Goal: Task Accomplishment & Management: Manage account settings

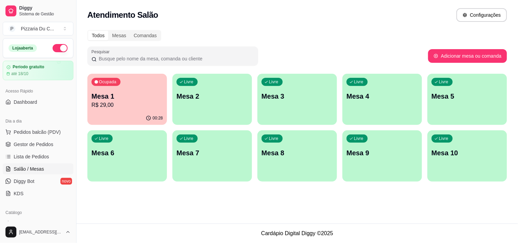
click at [213, 106] on div "Livre Mesa 2" at bounding box center [213, 95] width 80 height 43
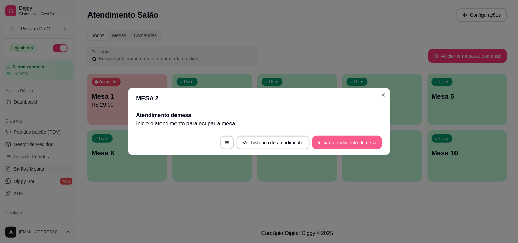
click at [324, 140] on button "Iniciar atendimento de mesa" at bounding box center [348, 143] width 70 height 14
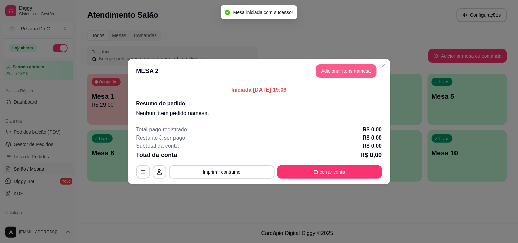
click at [341, 68] on button "Adicionar itens na mesa" at bounding box center [346, 71] width 61 height 14
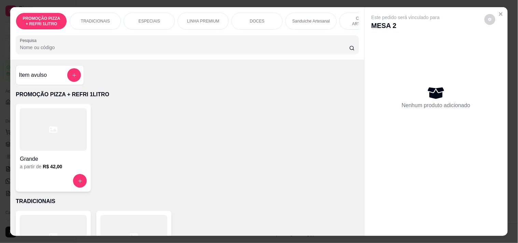
scroll to position [0, 247]
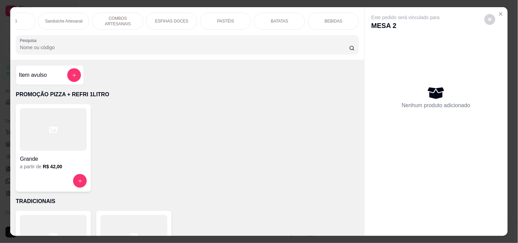
click at [223, 18] on p "PASTÉIS" at bounding box center [225, 20] width 17 height 5
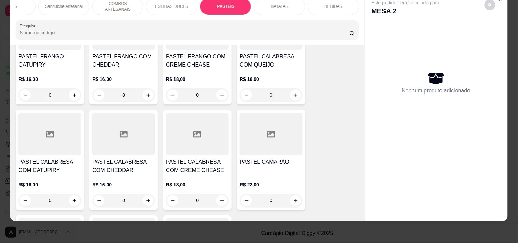
scroll to position [1744, 0]
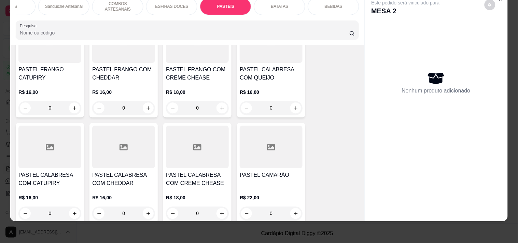
click at [292, 110] on div "0" at bounding box center [271, 108] width 63 height 14
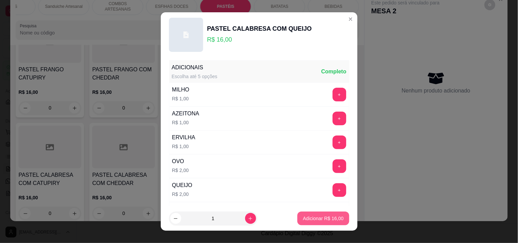
click at [333, 217] on p "Adicionar R$ 16,00" at bounding box center [323, 218] width 41 height 7
type input "1"
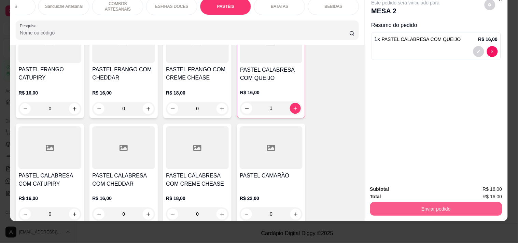
click at [427, 202] on button "Enviar pedido" at bounding box center [436, 209] width 132 height 14
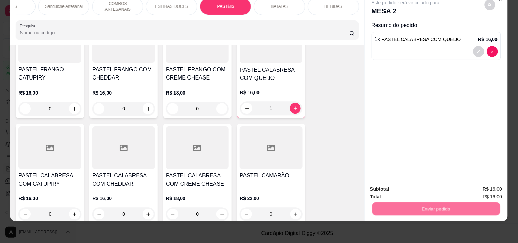
click at [446, 187] on button "Registrar cliente" at bounding box center [439, 186] width 45 height 13
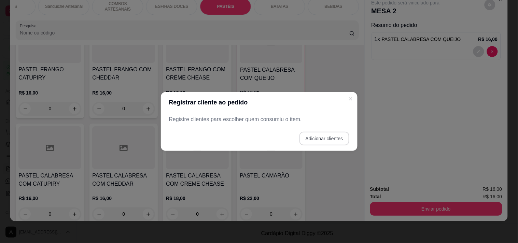
click at [319, 137] on button "Adicionar clientes" at bounding box center [325, 139] width 50 height 14
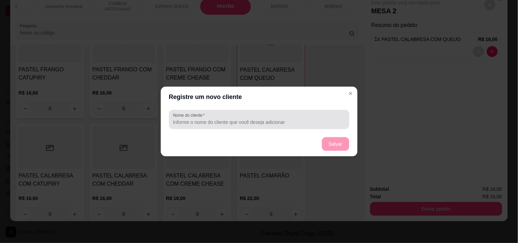
click at [269, 115] on div at bounding box center [259, 120] width 172 height 14
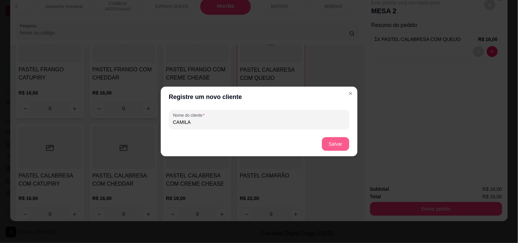
type input "CAMILA"
click at [344, 145] on button "Salvar" at bounding box center [335, 144] width 27 height 14
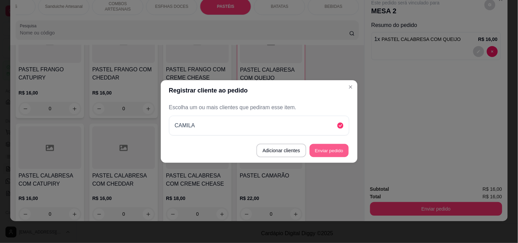
click at [345, 155] on button "Enviar pedido" at bounding box center [329, 150] width 39 height 13
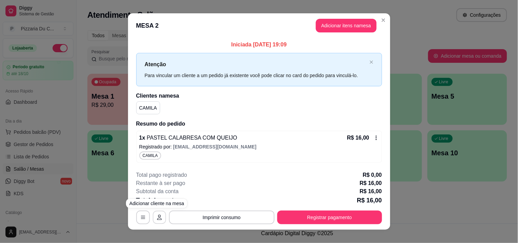
click at [157, 220] on icon "button" at bounding box center [159, 217] width 5 height 5
click at [237, 213] on button "Imprimir consumo" at bounding box center [222, 217] width 103 height 13
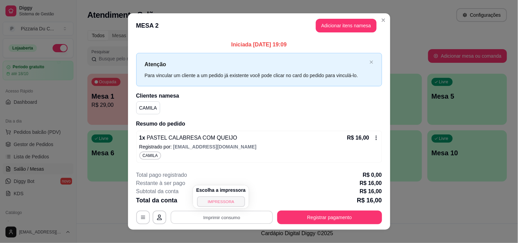
click at [230, 203] on button "IMPRESSORA" at bounding box center [221, 201] width 48 height 11
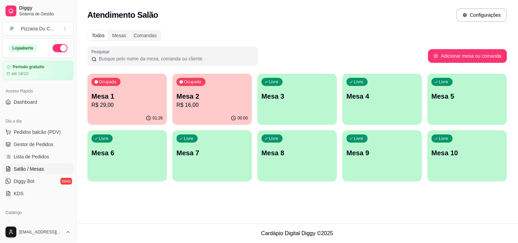
click at [145, 93] on p "Mesa 1" at bounding box center [127, 97] width 71 height 10
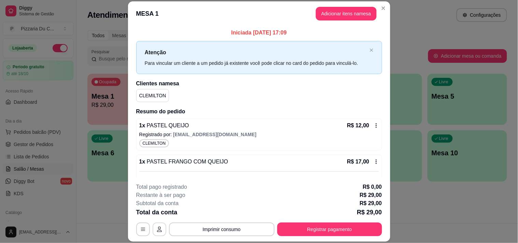
click at [159, 231] on button "button" at bounding box center [160, 230] width 14 height 14
click at [387, 9] on header "MESA 1 Adicionar itens na mesa" at bounding box center [259, 13] width 262 height 25
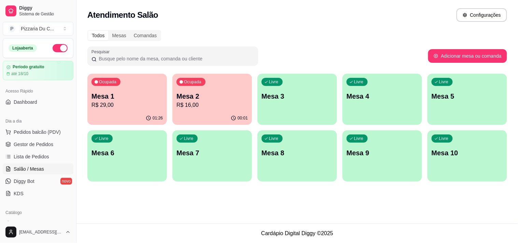
click at [204, 96] on p "Mesa 2" at bounding box center [212, 97] width 71 height 10
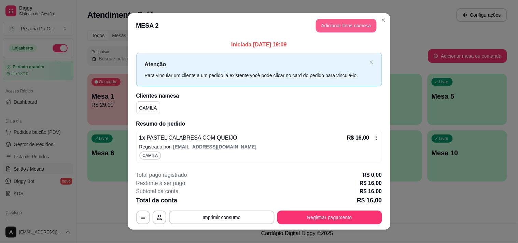
click at [356, 29] on button "Adicionar itens na mesa" at bounding box center [346, 26] width 61 height 14
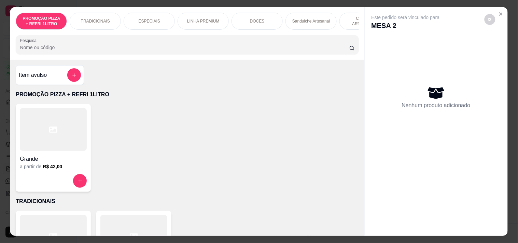
scroll to position [0, 247]
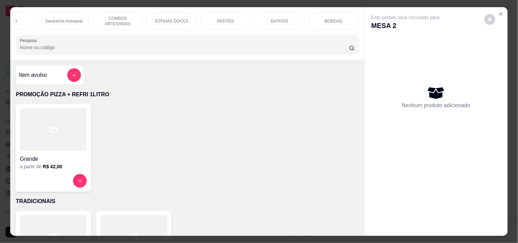
click at [245, 18] on div "PASTÉIS" at bounding box center [225, 21] width 51 height 17
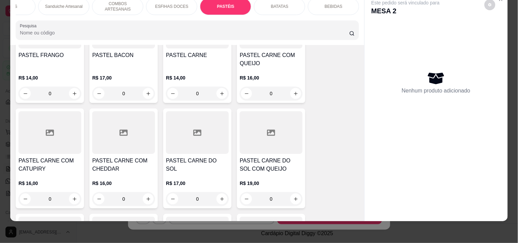
scroll to position [1402, 0]
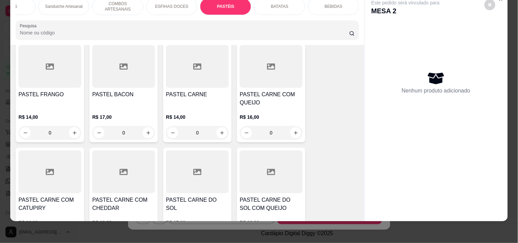
click at [185, 93] on h4 "PASTEL CARNE" at bounding box center [197, 95] width 63 height 8
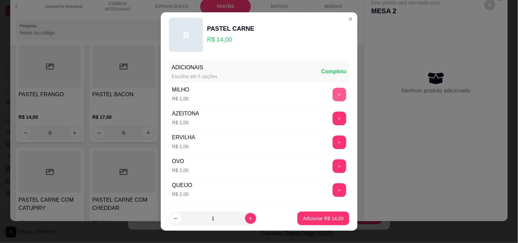
click at [333, 94] on button "+" at bounding box center [340, 95] width 14 height 14
click at [333, 163] on button "+" at bounding box center [339, 166] width 13 height 13
click at [326, 214] on button "Adicionar R$ 17,00" at bounding box center [324, 219] width 52 height 14
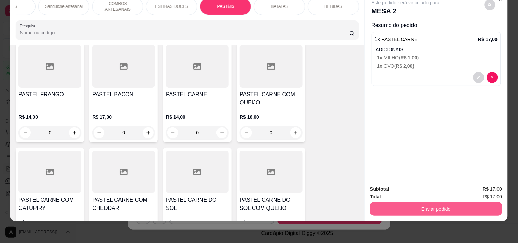
click at [406, 202] on button "Enviar pedido" at bounding box center [436, 209] width 132 height 14
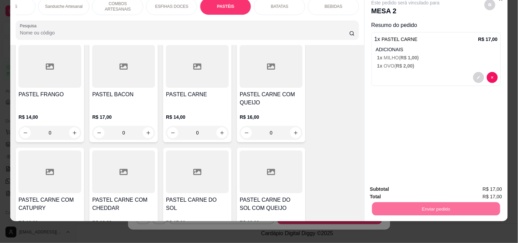
click at [446, 120] on div "Este pedido será vinculado para MESA 2 Resumo do pedido 1 x PASTEL CARNE R$ 17,…" at bounding box center [436, 85] width 143 height 187
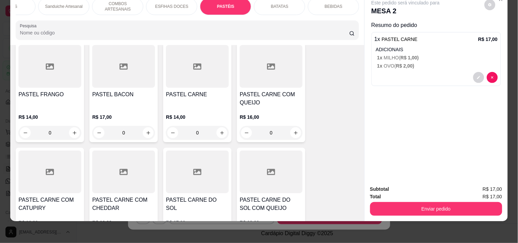
click at [342, 3] on div "BEBIDAS" at bounding box center [333, 6] width 51 height 17
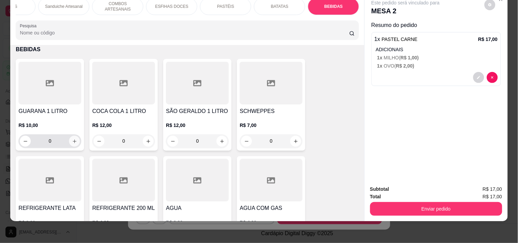
click at [65, 141] on input "0" at bounding box center [50, 142] width 38 height 14
click at [73, 141] on icon "increase-product-quantity" at bounding box center [74, 141] width 5 height 5
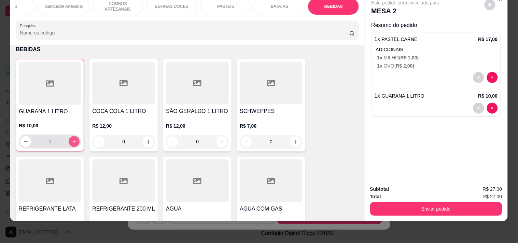
type input "1"
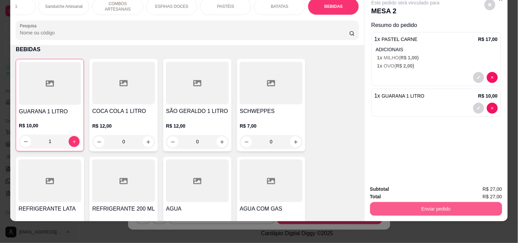
click at [432, 202] on button "Enviar pedido" at bounding box center [436, 209] width 132 height 14
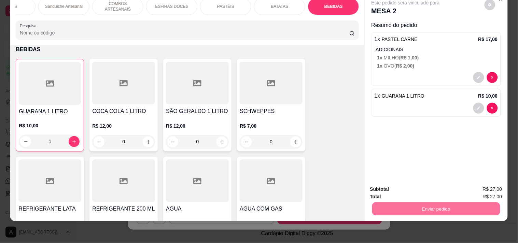
click at [475, 182] on button "Enviar pedido" at bounding box center [485, 186] width 38 height 13
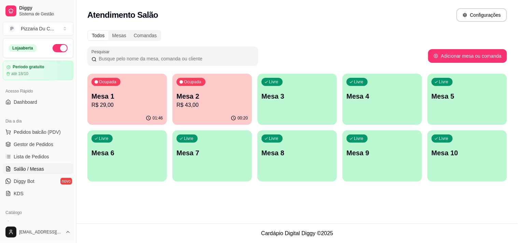
click at [224, 121] on div "00:20" at bounding box center [213, 118] width 80 height 13
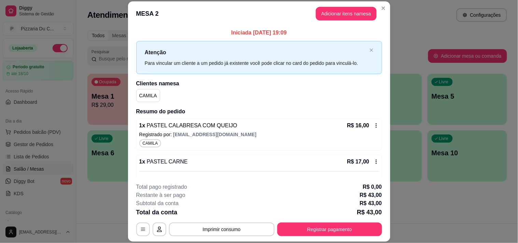
click at [334, 19] on button "Adicionar itens na mesa" at bounding box center [346, 14] width 61 height 14
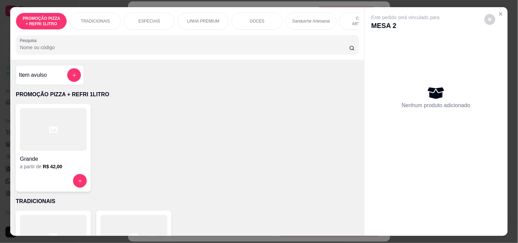
scroll to position [0, 247]
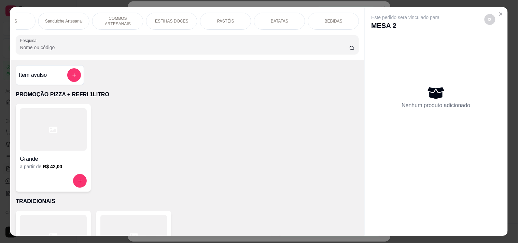
click at [233, 21] on div "PASTÉIS" at bounding box center [225, 21] width 51 height 17
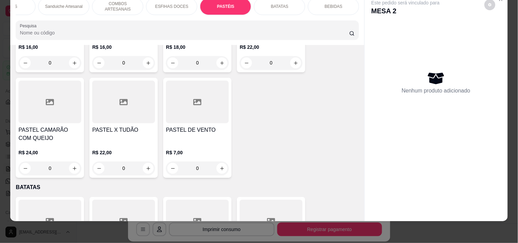
scroll to position [1895, 0]
click at [142, 163] on div "0" at bounding box center [123, 168] width 63 height 14
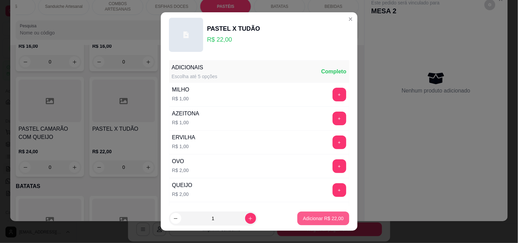
click at [333, 219] on p "Adicionar R$ 22,00" at bounding box center [323, 218] width 41 height 7
type input "1"
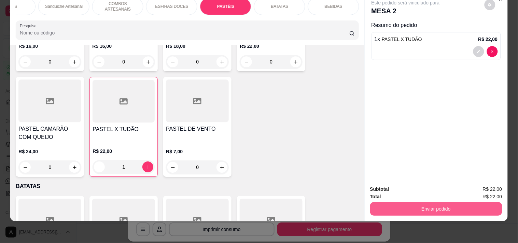
click at [448, 202] on button "Enviar pedido" at bounding box center [436, 209] width 132 height 14
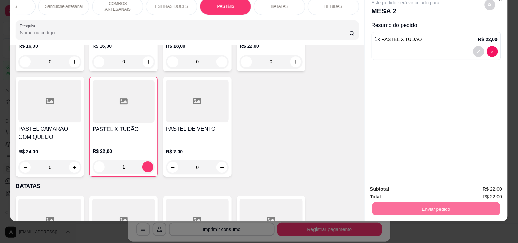
click at [493, 181] on button "Enviar pedido" at bounding box center [484, 186] width 39 height 13
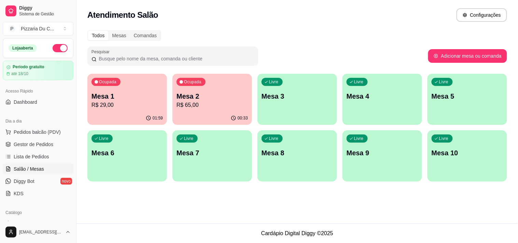
click at [313, 85] on div "Livre Mesa 3" at bounding box center [298, 95] width 80 height 43
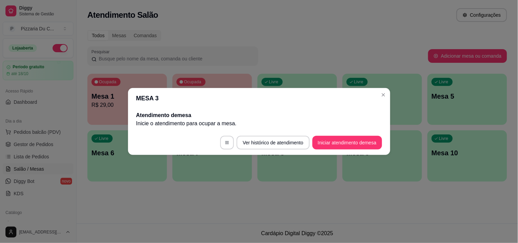
click at [354, 145] on button "Iniciar atendimento de mesa" at bounding box center [348, 143] width 70 height 14
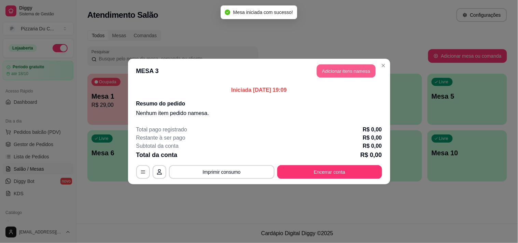
click at [346, 72] on button "Adicionar itens na mesa" at bounding box center [346, 71] width 59 height 13
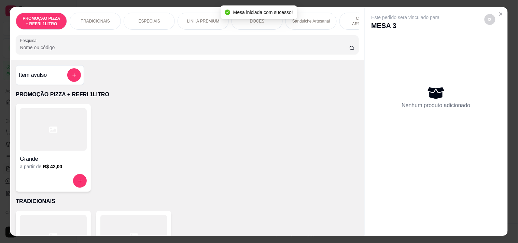
scroll to position [0, 247]
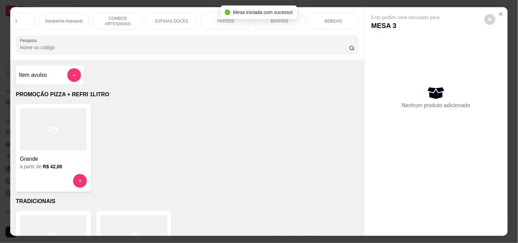
click at [228, 19] on p "PASTÉIS" at bounding box center [225, 20] width 17 height 5
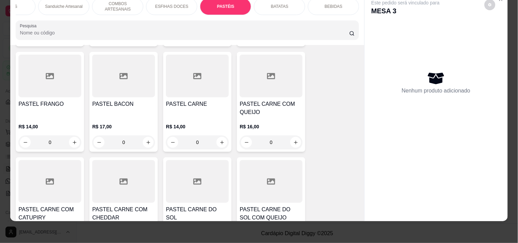
scroll to position [1402, 0]
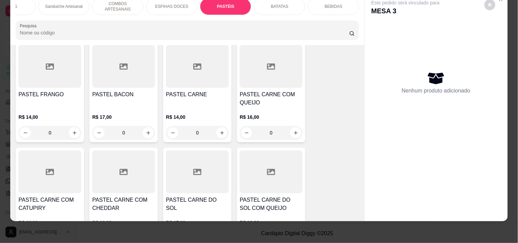
click at [70, 127] on div "0" at bounding box center [49, 133] width 63 height 14
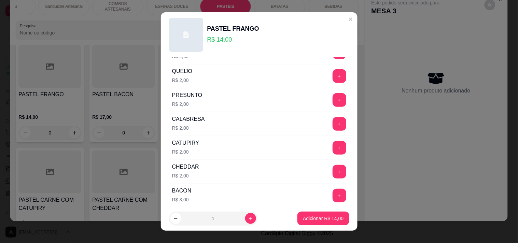
scroll to position [152, 0]
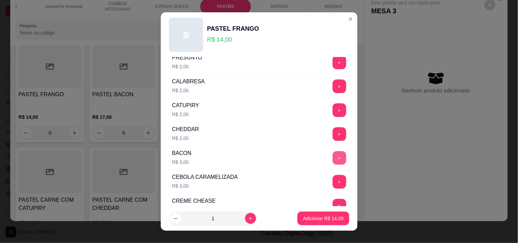
click at [333, 157] on button "+" at bounding box center [340, 158] width 14 height 14
click at [313, 223] on button "Adicionar R$ 17,00" at bounding box center [324, 219] width 52 height 14
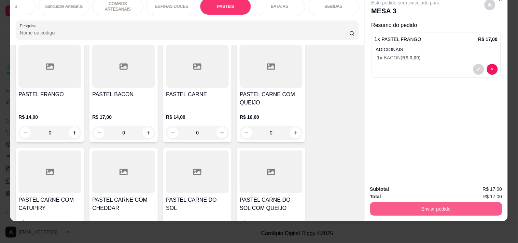
click at [457, 202] on button "Enviar pedido" at bounding box center [436, 209] width 132 height 14
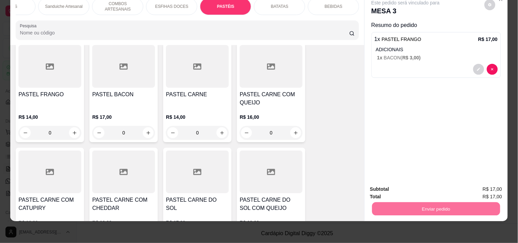
click at [449, 187] on button "Registrar cliente" at bounding box center [439, 186] width 45 height 13
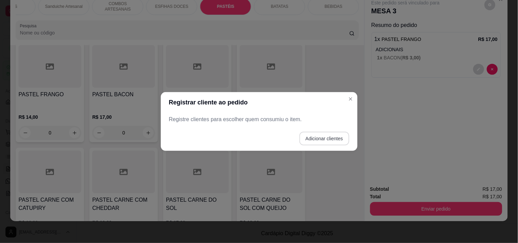
click at [339, 137] on button "Adicionar clientes" at bounding box center [325, 139] width 50 height 14
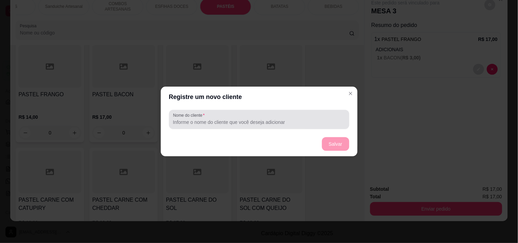
click at [307, 122] on input "Nome do cliente" at bounding box center [259, 122] width 172 height 7
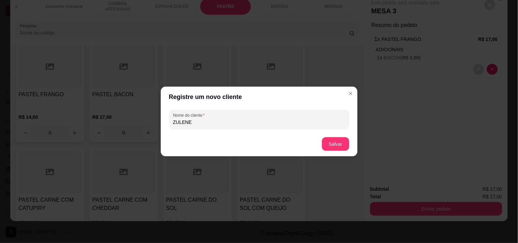
type input "ZULENE"
click at [334, 144] on button "Salvar" at bounding box center [336, 144] width 27 height 13
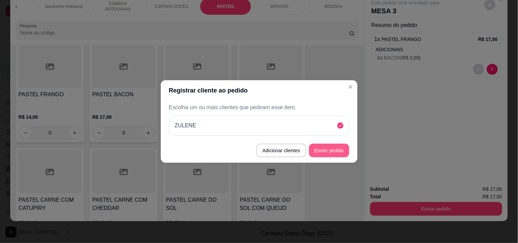
click at [340, 149] on button "Enviar pedido" at bounding box center [329, 151] width 40 height 14
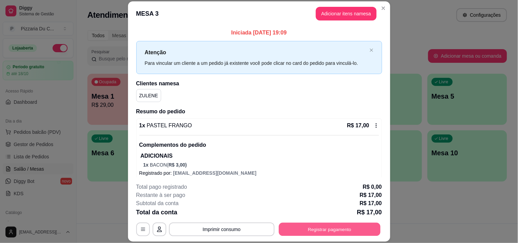
click at [339, 230] on button "Registrar pagamento" at bounding box center [330, 229] width 102 height 13
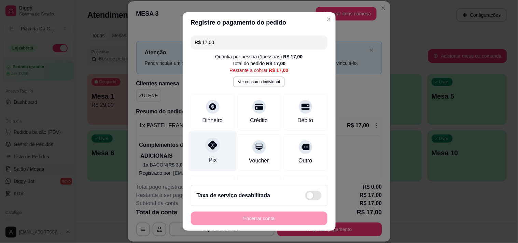
click at [214, 148] on div at bounding box center [212, 145] width 15 height 15
click at [204, 154] on div "Pix" at bounding box center [213, 151] width 48 height 40
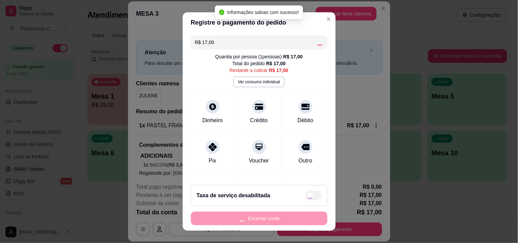
type input "R$ 0,00"
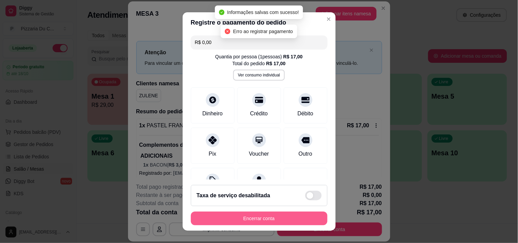
click at [241, 216] on button "Encerrar conta" at bounding box center [259, 219] width 137 height 14
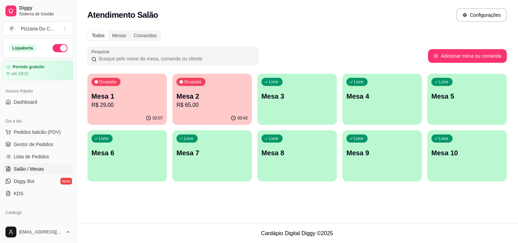
click at [241, 98] on p "Mesa 2" at bounding box center [212, 97] width 71 height 10
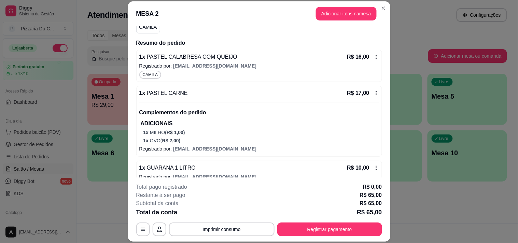
scroll to position [68, 0]
click at [344, 229] on button "Registrar pagamento" at bounding box center [330, 229] width 102 height 13
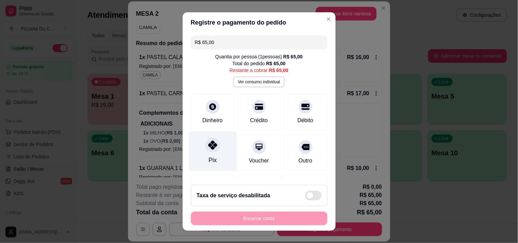
click at [215, 153] on div "Pix" at bounding box center [213, 151] width 48 height 40
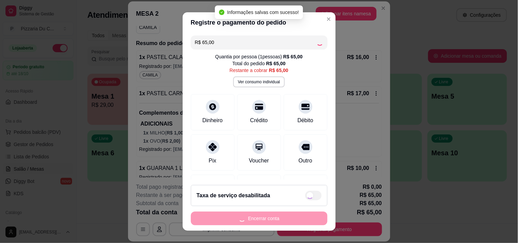
type input "R$ 0,00"
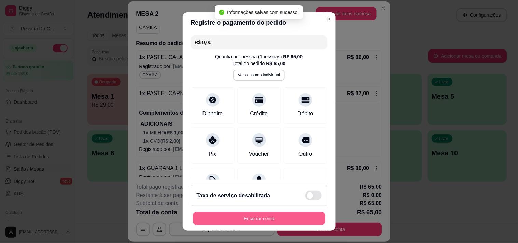
click at [241, 218] on button "Encerrar conta" at bounding box center [259, 218] width 133 height 13
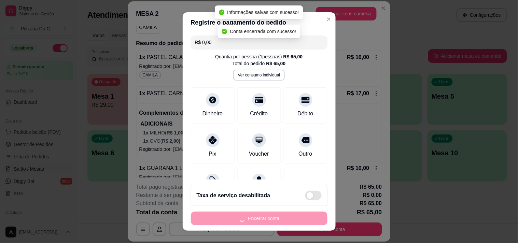
scroll to position [0, 0]
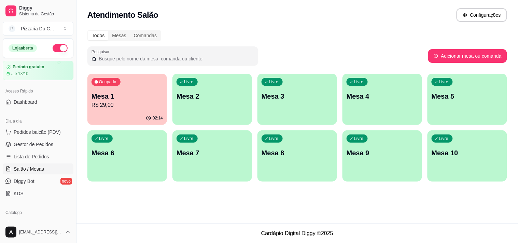
click at [231, 77] on div "Livre Mesa 2" at bounding box center [213, 95] width 80 height 43
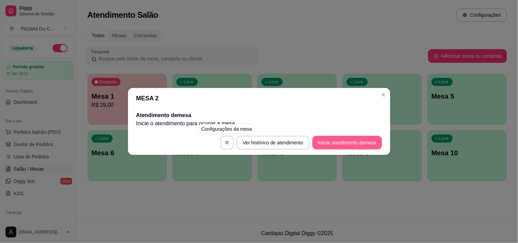
click at [315, 140] on button "Iniciar atendimento de mesa" at bounding box center [348, 143] width 70 height 14
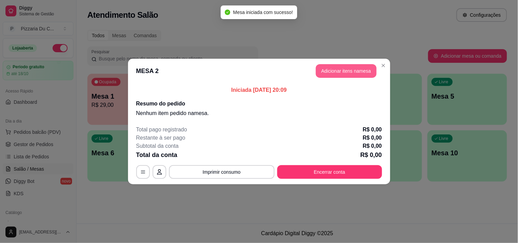
click at [325, 73] on button "Adicionar itens na mesa" at bounding box center [346, 71] width 61 height 14
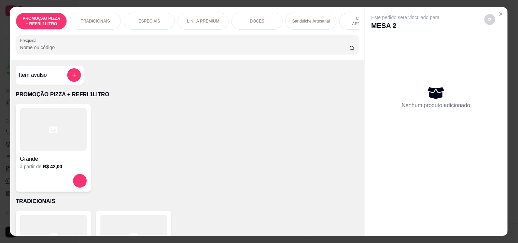
scroll to position [0, 247]
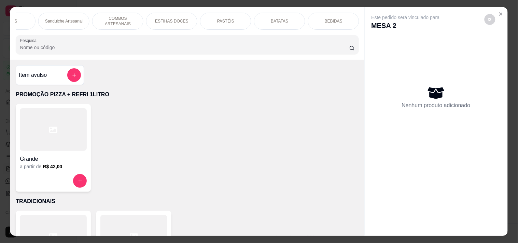
click at [221, 18] on p "PASTÉIS" at bounding box center [225, 20] width 17 height 5
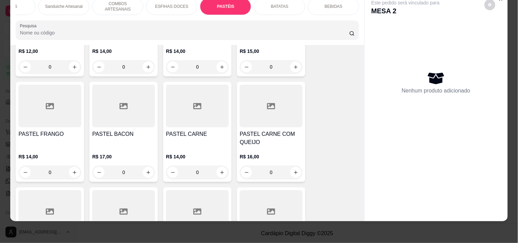
scroll to position [1364, 0]
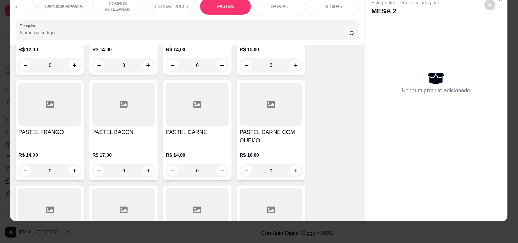
click at [216, 173] on div "0" at bounding box center [197, 171] width 63 height 14
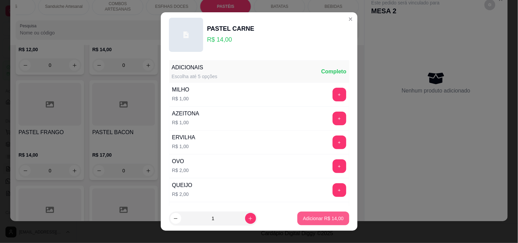
click at [319, 219] on p "Adicionar R$ 14,00" at bounding box center [323, 218] width 41 height 7
type input "1"
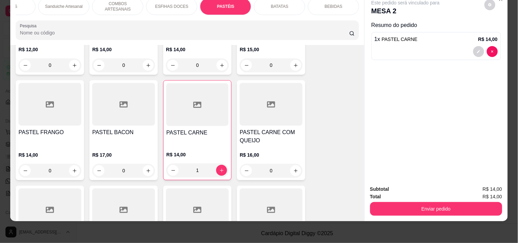
click at [73, 171] on div "0" at bounding box center [49, 171] width 63 height 14
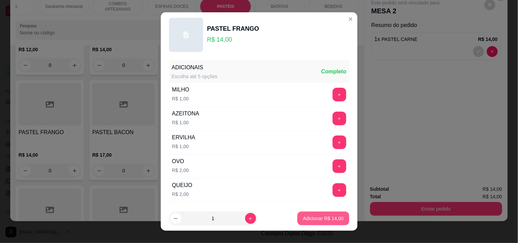
click at [303, 216] on p "Adicionar R$ 14,00" at bounding box center [323, 218] width 41 height 7
type input "1"
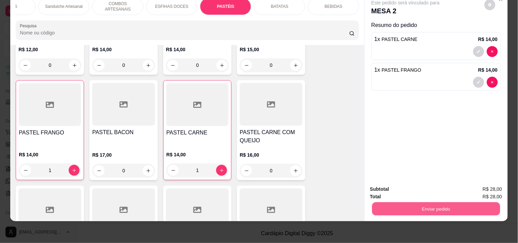
click at [389, 209] on button "Enviar pedido" at bounding box center [436, 208] width 128 height 13
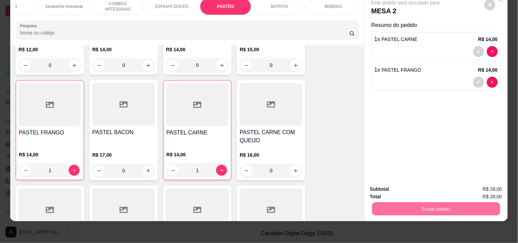
click at [443, 185] on button "Registrar cliente" at bounding box center [439, 186] width 45 height 13
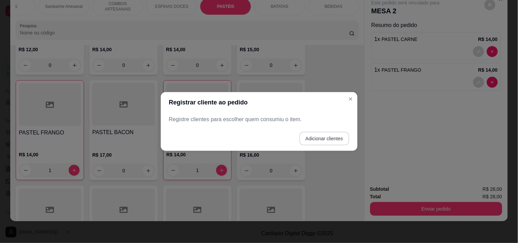
click at [304, 136] on button "Adicionar clientes" at bounding box center [325, 139] width 50 height 14
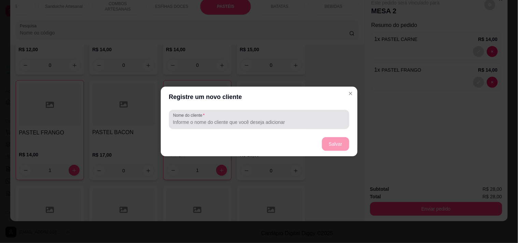
click at [278, 125] on input "Nome do cliente" at bounding box center [259, 122] width 172 height 7
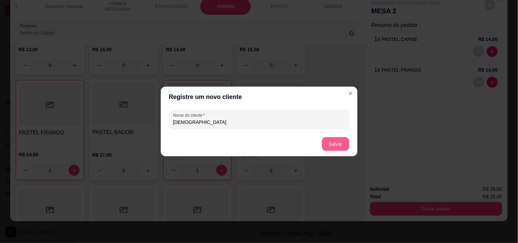
type input "[DEMOGRAPHIC_DATA]"
click at [330, 146] on button "Salvar" at bounding box center [335, 144] width 27 height 14
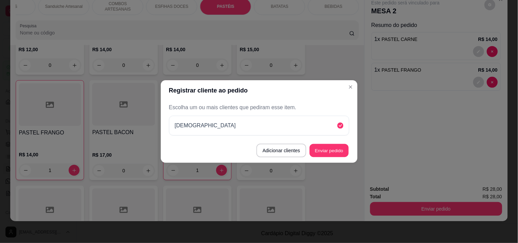
click at [347, 149] on button "Enviar pedido" at bounding box center [329, 150] width 39 height 13
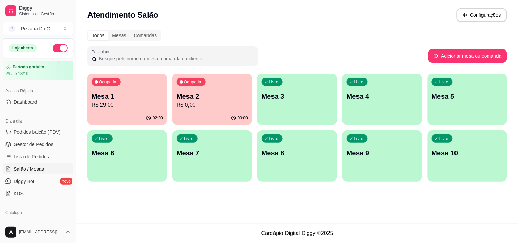
click at [314, 104] on div "Livre Mesa 3" at bounding box center [298, 95] width 80 height 43
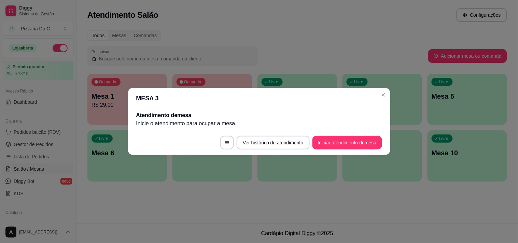
click at [337, 151] on footer "Ver histórico de atendimento Iniciar atendimento de mesa" at bounding box center [259, 143] width 262 height 25
click at [335, 151] on footer "Ver histórico de atendimento Iniciar atendimento de mesa" at bounding box center [259, 143] width 262 height 25
click at [333, 146] on button "Iniciar atendimento de mesa" at bounding box center [348, 143] width 70 height 14
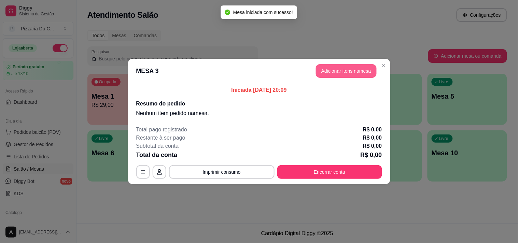
click at [332, 67] on button "Adicionar itens na mesa" at bounding box center [346, 71] width 61 height 14
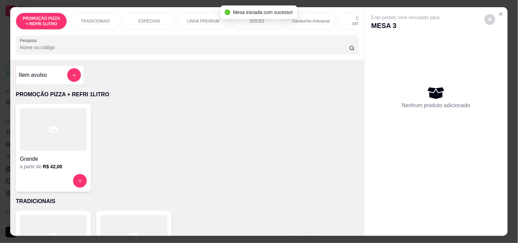
click at [226, 26] on div "PROMOÇÃO PIZZA + REFRI 1LITRO TRADICIONAIS ESPECIAIS LINHA PREMIUM DOCES Sandui…" at bounding box center [187, 21] width 343 height 17
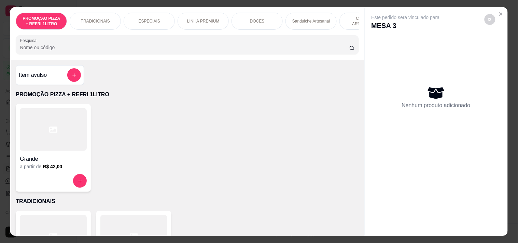
click at [228, 26] on div "PROMOÇÃO PIZZA + REFRI 1LITRO TRADICIONAIS ESPECIAIS LINHA PREMIUM DOCES Sandui…" at bounding box center [187, 21] width 343 height 17
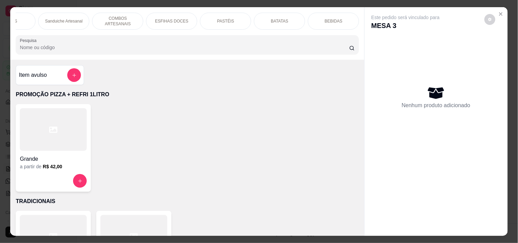
click at [231, 20] on div "PASTÉIS" at bounding box center [225, 21] width 51 height 17
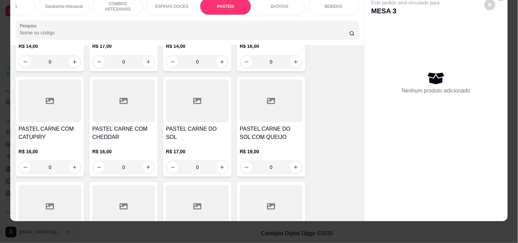
scroll to position [1478, 0]
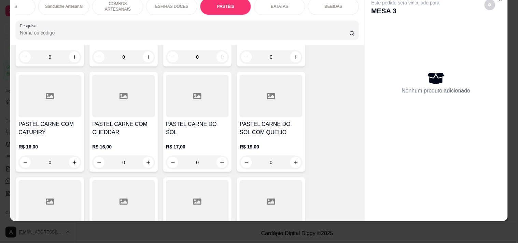
click at [77, 59] on div "0" at bounding box center [49, 57] width 63 height 14
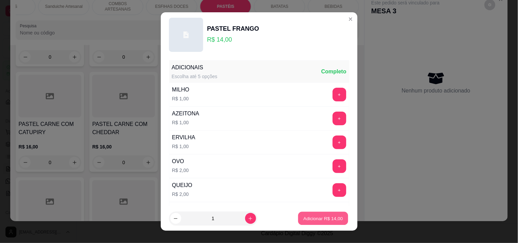
click at [318, 215] on button "Adicionar R$ 14,00" at bounding box center [324, 218] width 50 height 13
type input "1"
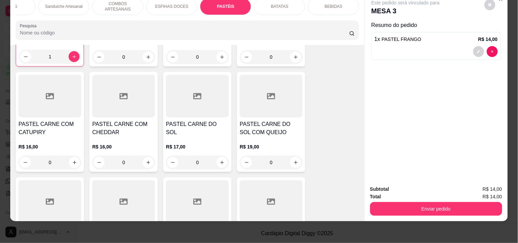
scroll to position [1478, 0]
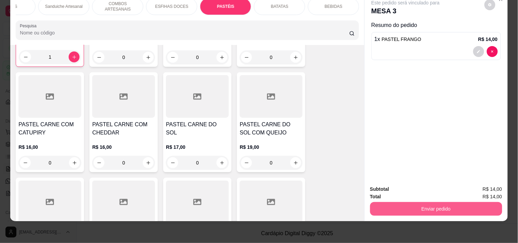
drag, startPoint x: 456, startPoint y: 212, endPoint x: 454, endPoint y: 207, distance: 5.4
click at [456, 212] on div "Subtotal R$ 14,00 Total R$ 14,00 Enviar pedido" at bounding box center [436, 200] width 143 height 41
click at [452, 202] on button "Enviar pedido" at bounding box center [436, 209] width 132 height 14
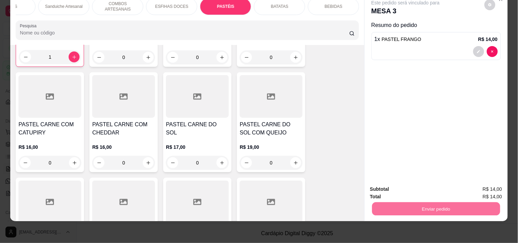
click at [470, 180] on button "Enviar pedido" at bounding box center [485, 186] width 38 height 13
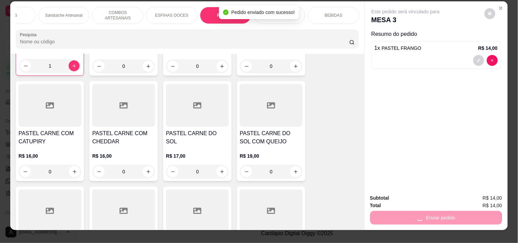
scroll to position [0, 0]
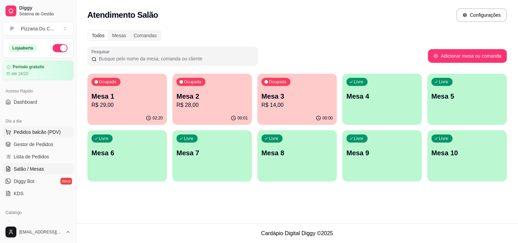
click at [35, 128] on button "Pedidos balcão (PDV)" at bounding box center [38, 132] width 71 height 11
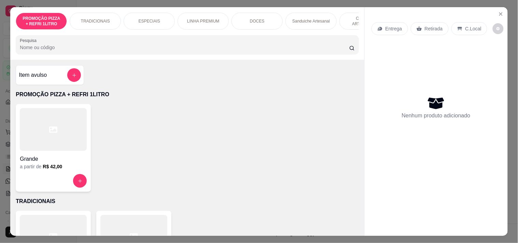
click at [397, 29] on p "Entrega" at bounding box center [394, 28] width 17 height 7
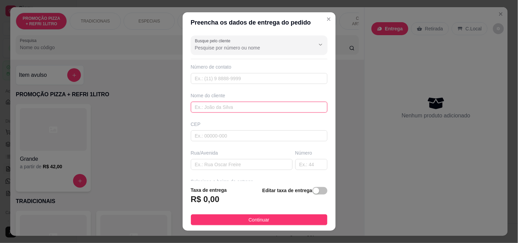
click at [226, 110] on input "text" at bounding box center [259, 107] width 137 height 11
type input "ERIANE"
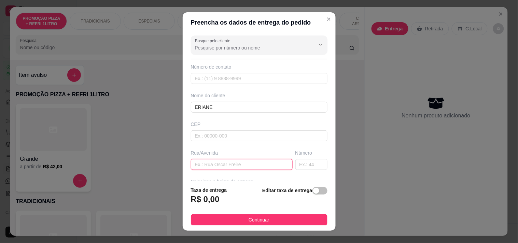
click at [222, 166] on input "text" at bounding box center [242, 164] width 102 height 11
paste input "[STREET_ADDRESS][PERSON_NAME] itaoca condomínio mOOv Parangaba Bloco 3 apartame…"
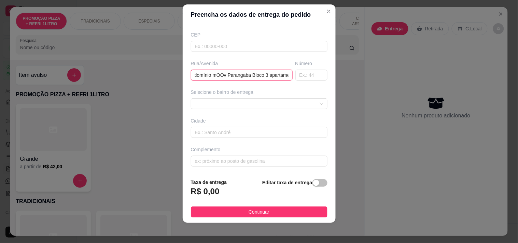
scroll to position [10, 0]
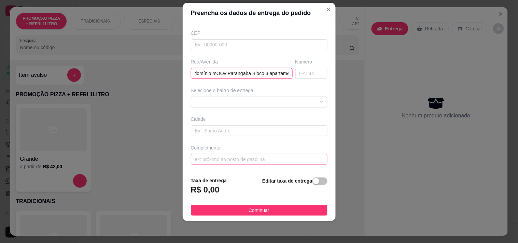
type input "[STREET_ADDRESS][PERSON_NAME] itaoca condomínio mOOv Parangaba Bloco 3 apartame…"
click at [243, 158] on input "text" at bounding box center [259, 159] width 137 height 11
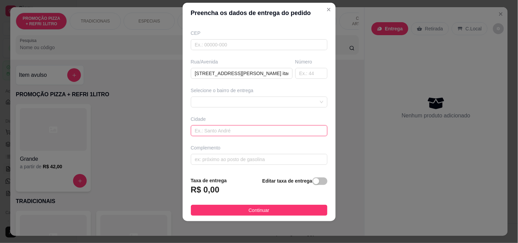
click at [250, 129] on input "text" at bounding box center [259, 130] width 137 height 11
click at [244, 103] on div at bounding box center [259, 102] width 137 height 11
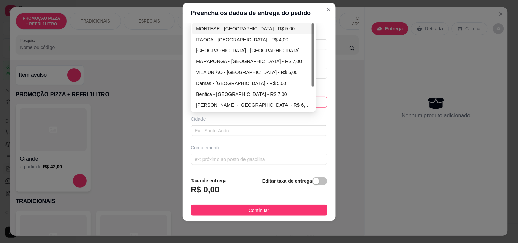
click at [231, 25] on div "MONTESE - [GEOGRAPHIC_DATA] - R$ 5,00" at bounding box center [253, 29] width 114 height 8
type input "[GEOGRAPHIC_DATA]"
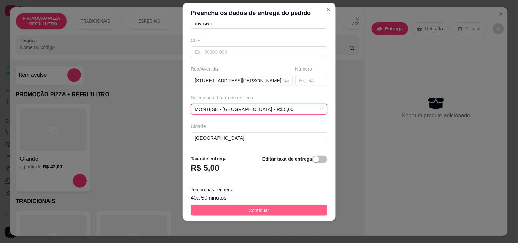
scroll to position [82, 0]
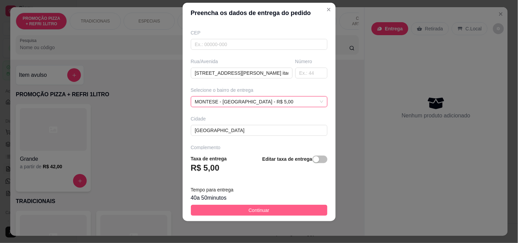
click at [270, 206] on button "Continuar" at bounding box center [259, 210] width 137 height 11
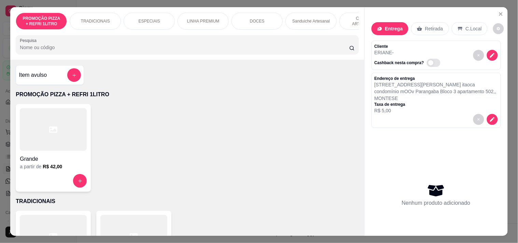
scroll to position [0, 247]
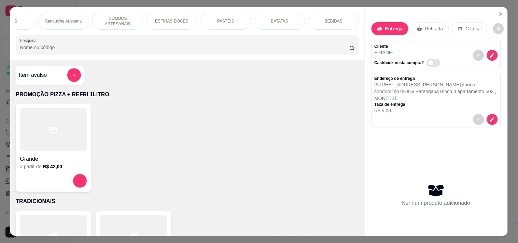
click at [239, 16] on div "PASTÉIS" at bounding box center [225, 21] width 51 height 17
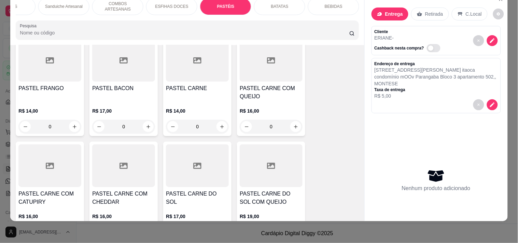
scroll to position [1402, 0]
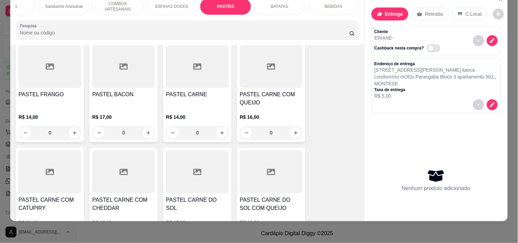
click at [289, 133] on div "0" at bounding box center [271, 133] width 63 height 14
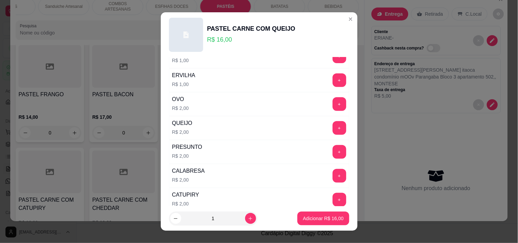
scroll to position [76, 0]
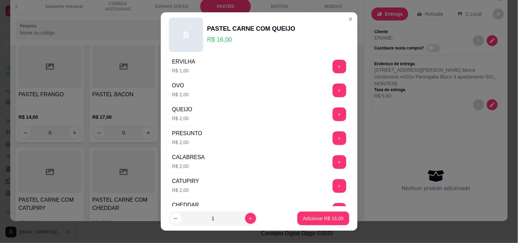
click at [333, 161] on button "+" at bounding box center [340, 162] width 14 height 14
click at [318, 223] on button "Adicionar R$ 18,00" at bounding box center [324, 219] width 52 height 14
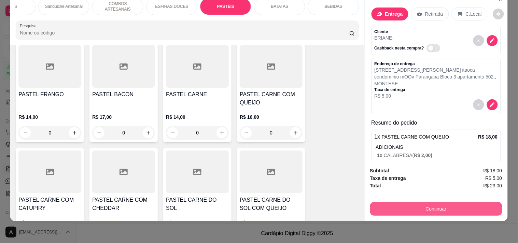
click at [431, 202] on button "Continuar" at bounding box center [436, 209] width 132 height 14
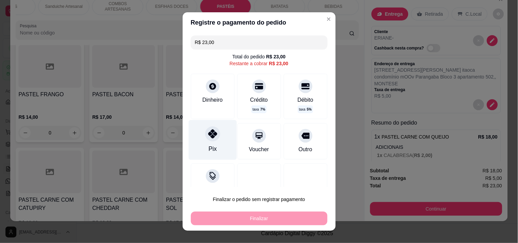
click at [207, 140] on div at bounding box center [212, 133] width 15 height 15
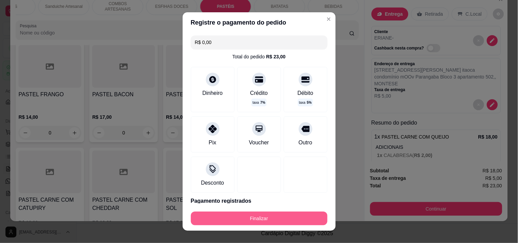
click at [245, 223] on button "Finalizar" at bounding box center [259, 219] width 137 height 14
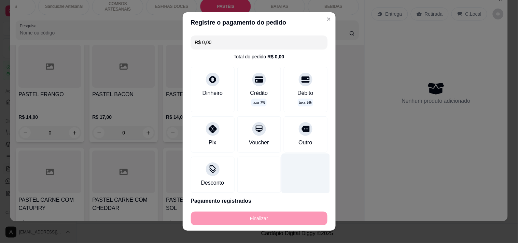
type input "-R$ 23,00"
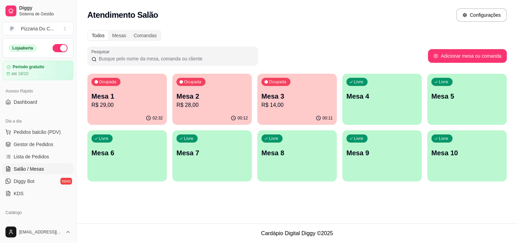
click at [365, 87] on div "Livre Mesa 4" at bounding box center [383, 95] width 80 height 43
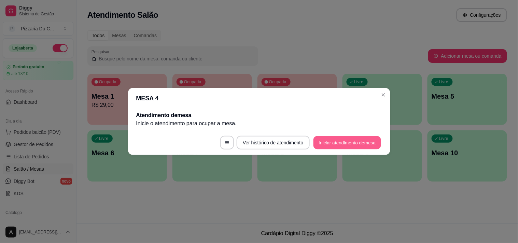
click at [359, 142] on button "Iniciar atendimento de mesa" at bounding box center [348, 142] width 68 height 13
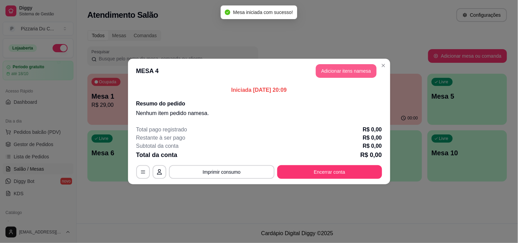
click at [357, 69] on button "Adicionar itens na mesa" at bounding box center [346, 71] width 61 height 14
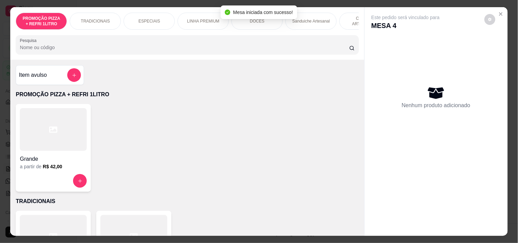
click at [137, 15] on div "ESPECIAIS" at bounding box center [149, 21] width 51 height 17
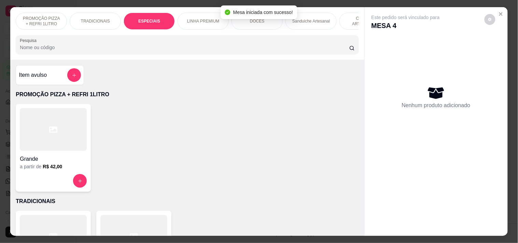
scroll to position [17, 0]
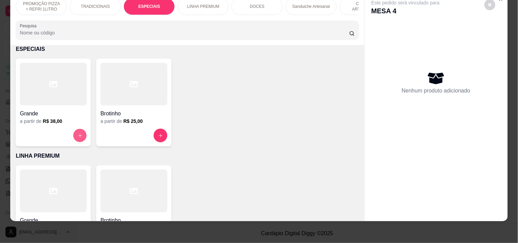
click at [78, 133] on icon "increase-product-quantity" at bounding box center [80, 135] width 5 height 5
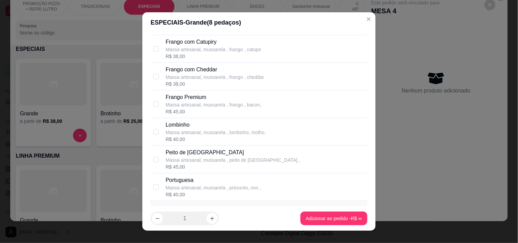
scroll to position [531, 0]
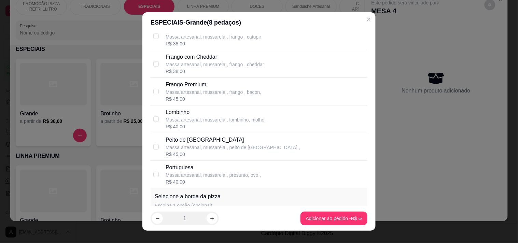
click at [178, 171] on p "Portuguesa" at bounding box center [213, 168] width 95 height 8
checkbox input "true"
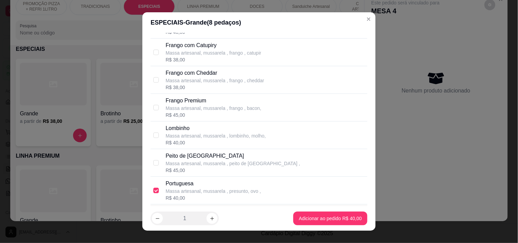
scroll to position [652, 0]
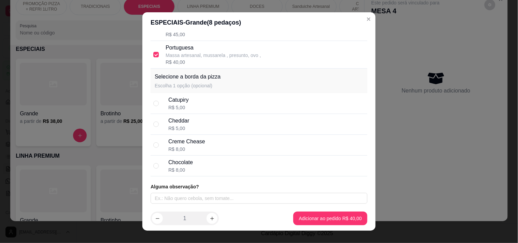
click at [356, 13] on header "ESPECIAIS - Grande ( 8 pedaços)" at bounding box center [258, 22] width 233 height 21
click at [361, 26] on header "ESPECIAIS - Grande ( 8 pedaços)" at bounding box center [258, 22] width 233 height 21
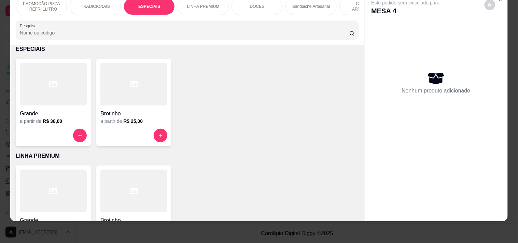
click at [187, 4] on p "LINHA PREMIUM" at bounding box center [203, 6] width 32 height 5
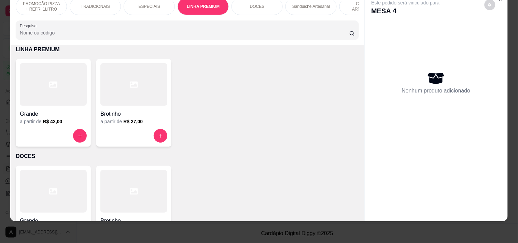
click at [86, 131] on div "Grande a partir de R$ 42,00" at bounding box center [53, 103] width 75 height 88
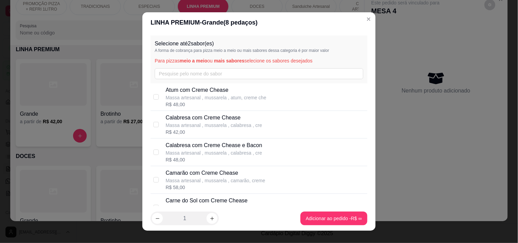
click at [192, 120] on p "Calabresa com Creme Chease" at bounding box center [214, 118] width 96 height 8
checkbox input "true"
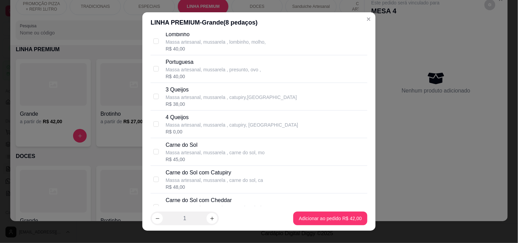
scroll to position [987, 0]
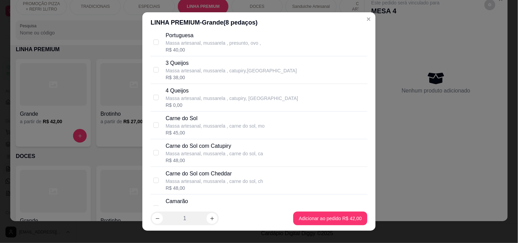
click at [203, 38] on div "Portuguesa" at bounding box center [213, 35] width 95 height 8
checkbox input "true"
click at [320, 210] on footer "1 Adicionar ao pedido R$ 42,00" at bounding box center [258, 218] width 233 height 25
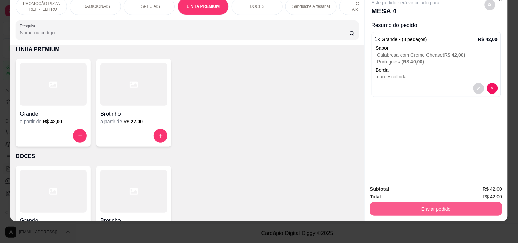
click at [458, 202] on button "Enviar pedido" at bounding box center [436, 209] width 132 height 14
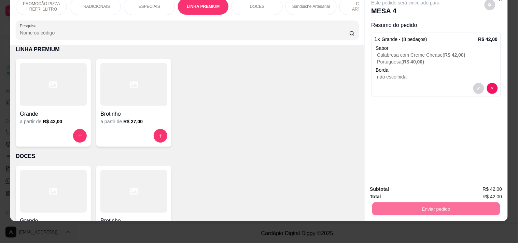
click at [457, 190] on button "Registrar cliente" at bounding box center [439, 186] width 45 height 13
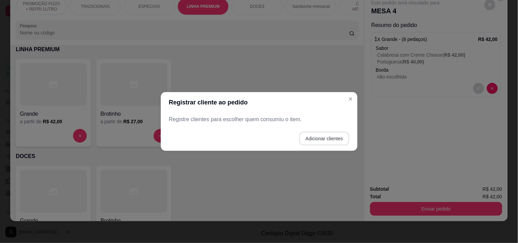
click at [332, 138] on button "Adicionar clientes" at bounding box center [325, 139] width 50 height 14
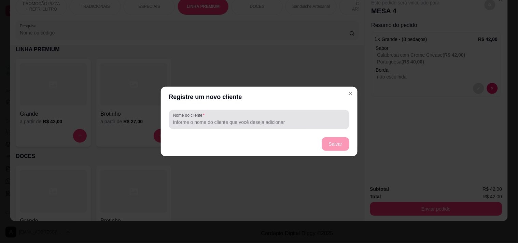
click at [269, 126] on div at bounding box center [259, 120] width 172 height 14
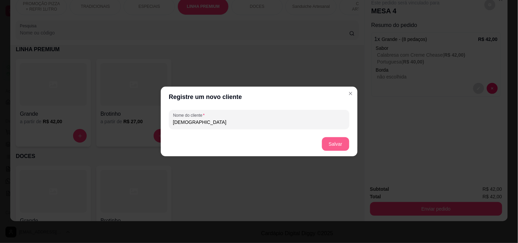
type input "[DEMOGRAPHIC_DATA]"
click at [337, 144] on button "Salvar" at bounding box center [335, 144] width 27 height 14
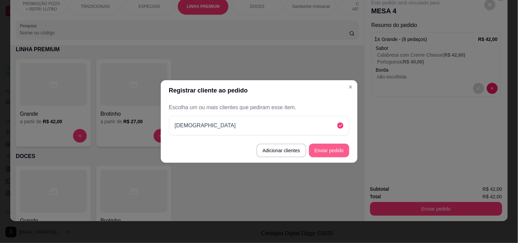
click at [344, 147] on button "Enviar pedido" at bounding box center [329, 151] width 40 height 14
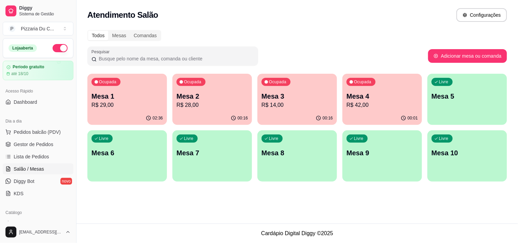
click at [272, 104] on p "R$ 14,00" at bounding box center [297, 105] width 71 height 8
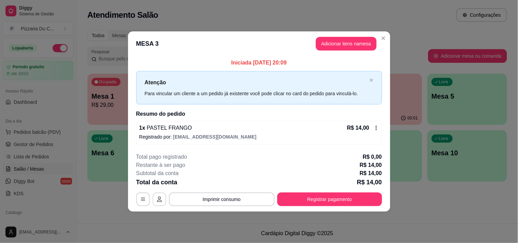
click at [162, 205] on button "button" at bounding box center [160, 200] width 14 height 14
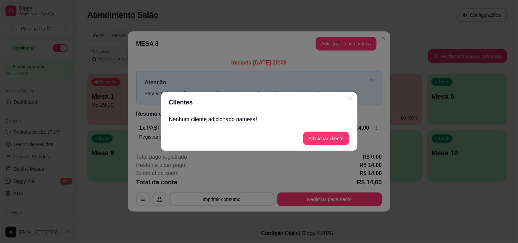
click at [351, 136] on footer "Adicionar cliente" at bounding box center [259, 138] width 197 height 25
click at [344, 135] on button "Adicionar cliente" at bounding box center [326, 138] width 45 height 13
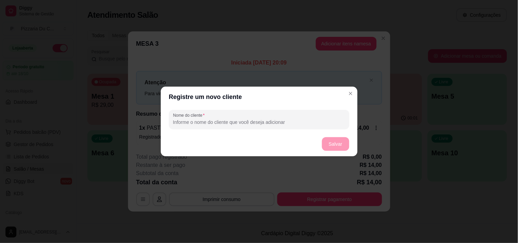
click at [230, 132] on footer "Salvar" at bounding box center [259, 144] width 197 height 25
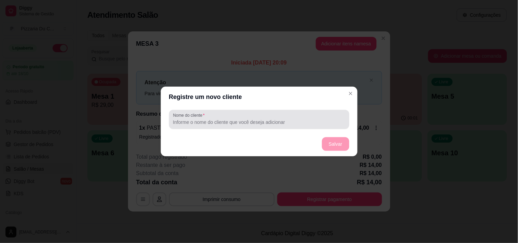
click at [229, 123] on input "Nome do cliente" at bounding box center [259, 122] width 172 height 7
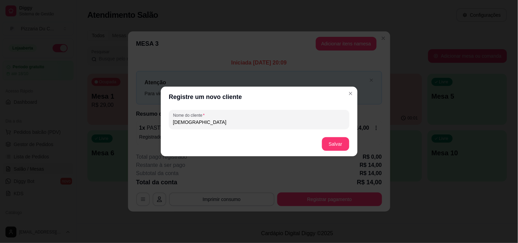
type input "[DEMOGRAPHIC_DATA]"
click at [329, 138] on button "Salvar" at bounding box center [335, 144] width 27 height 14
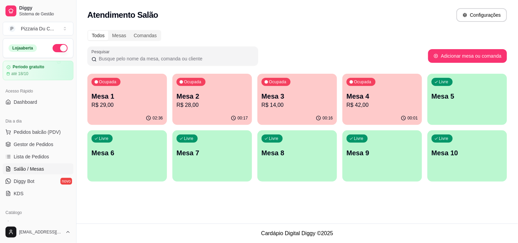
click at [118, 96] on p "Mesa 1" at bounding box center [127, 97] width 71 height 10
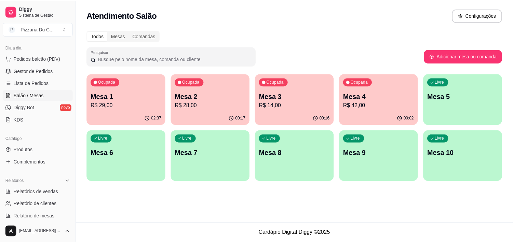
scroll to position [76, 0]
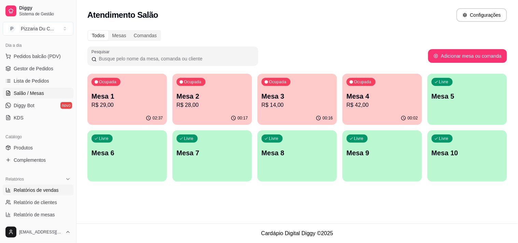
click at [41, 190] on span "Relatórios de vendas" at bounding box center [36, 190] width 45 height 7
select select "ALL"
select select "0"
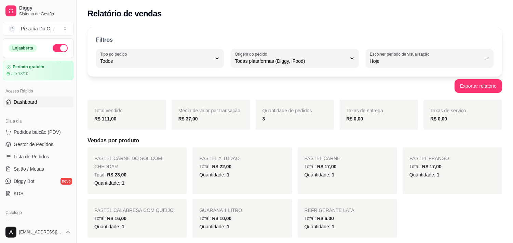
click at [36, 100] on span "Dashboard" at bounding box center [26, 102] width 24 height 7
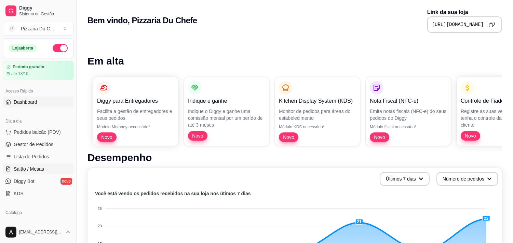
click at [28, 166] on span "Salão / Mesas" at bounding box center [29, 169] width 30 height 7
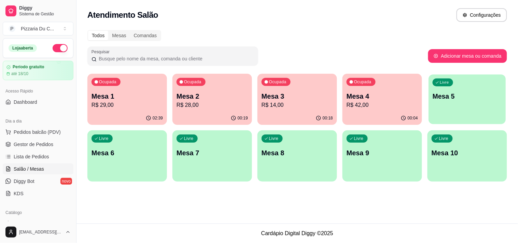
click at [449, 97] on p "Mesa 5" at bounding box center [467, 96] width 69 height 9
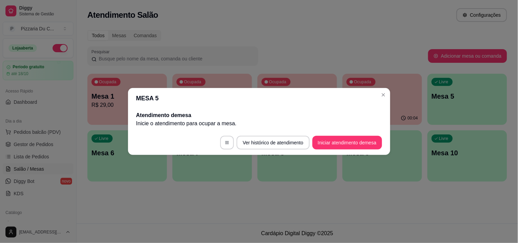
click at [337, 137] on button "Iniciar atendimento de mesa" at bounding box center [348, 143] width 70 height 14
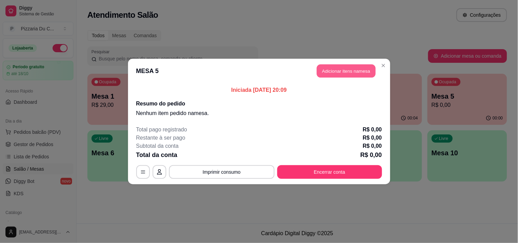
click at [339, 67] on button "Adicionar itens na mesa" at bounding box center [346, 71] width 59 height 13
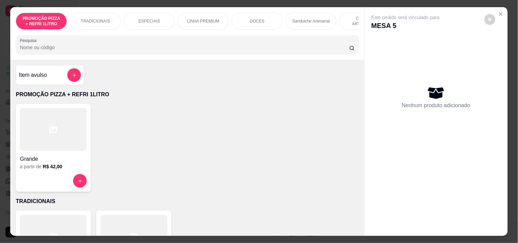
scroll to position [0, 247]
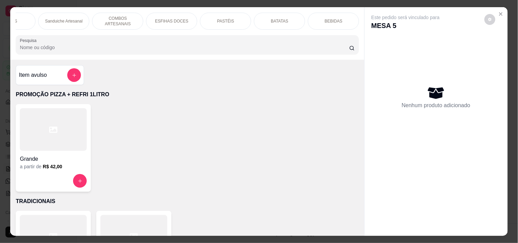
click at [225, 15] on div "PASTÉIS" at bounding box center [225, 21] width 51 height 17
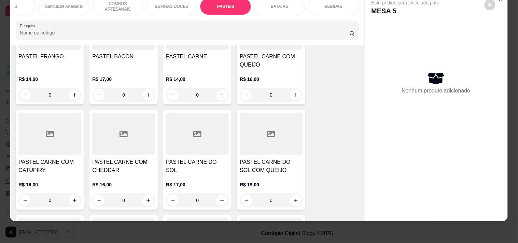
scroll to position [1402, 0]
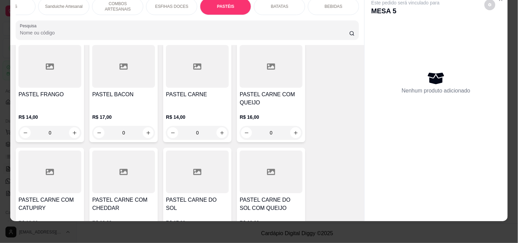
click at [219, 130] on div "0" at bounding box center [197, 133] width 63 height 14
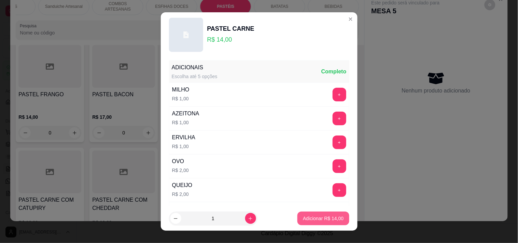
click at [327, 220] on p "Adicionar R$ 14,00" at bounding box center [323, 218] width 41 height 7
type input "1"
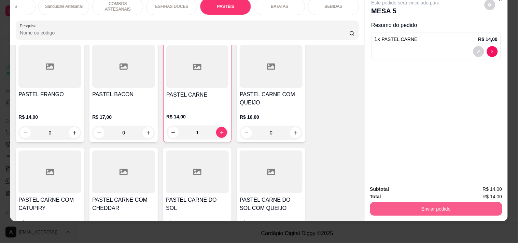
click at [436, 202] on button "Enviar pedido" at bounding box center [436, 209] width 132 height 14
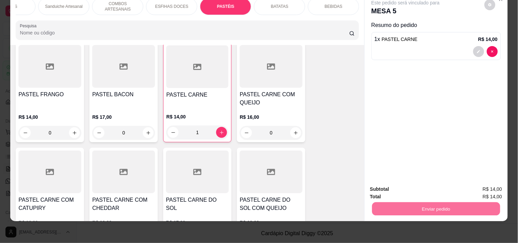
click at [453, 183] on button "Registrar cliente" at bounding box center [439, 186] width 45 height 13
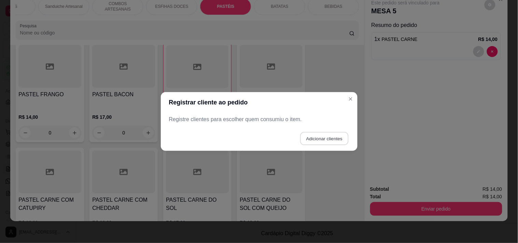
click at [332, 141] on button "Adicionar clientes" at bounding box center [324, 138] width 48 height 13
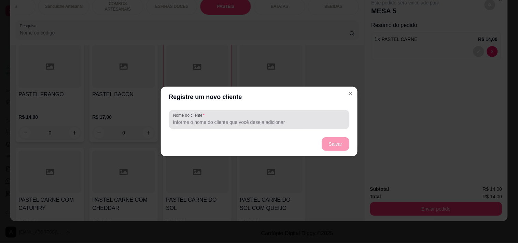
click at [261, 122] on input "Nome do cliente" at bounding box center [259, 122] width 172 height 7
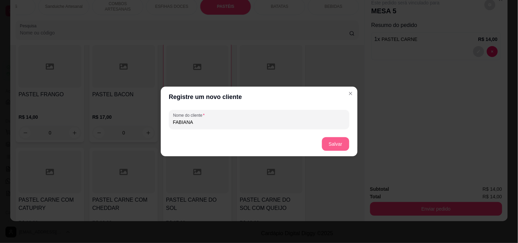
type input "FABIANA"
click at [343, 139] on button "Salvar" at bounding box center [335, 144] width 27 height 14
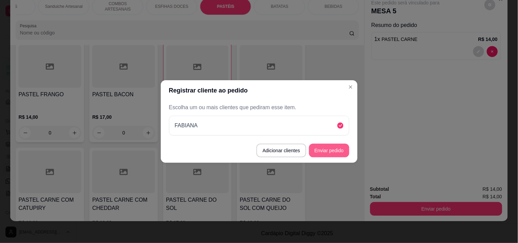
click at [343, 149] on button "Enviar pedido" at bounding box center [329, 151] width 40 height 14
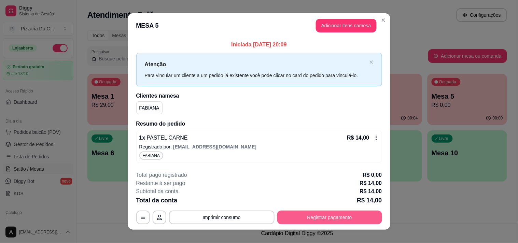
click at [327, 213] on button "Registrar pagamento" at bounding box center [329, 218] width 105 height 14
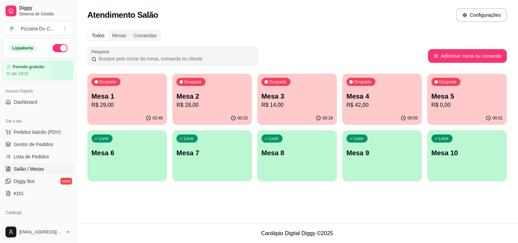
click at [108, 87] on div "Ocupada Mesa 1 R$ 29,00" at bounding box center [127, 93] width 80 height 38
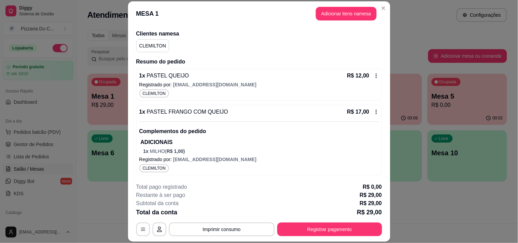
scroll to position [50, 0]
click at [364, 114] on div "R$ 17,00" at bounding box center [364, 112] width 32 height 8
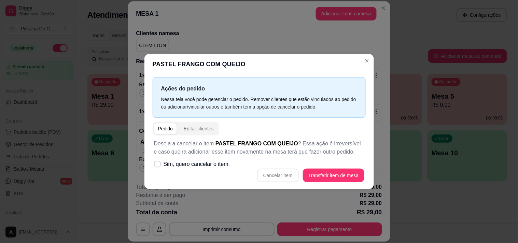
click at [210, 164] on span "Sim, quero cancelar o item." at bounding box center [197, 164] width 67 height 8
click at [158, 166] on input "Sim, quero cancelar o item." at bounding box center [156, 168] width 4 height 4
checkbox input "true"
click at [271, 174] on button "Cancelar item" at bounding box center [278, 175] width 41 height 13
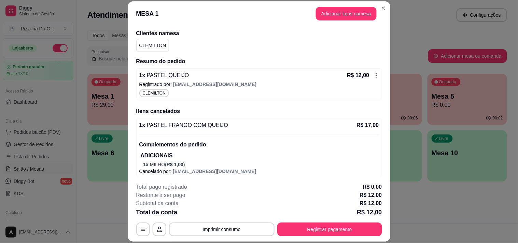
click at [366, 80] on div "1 x PASTEL QUEIJO R$ 12,00 Registrado por: [EMAIL_ADDRESS][DOMAIN_NAME] CLEMILT…" at bounding box center [259, 84] width 246 height 32
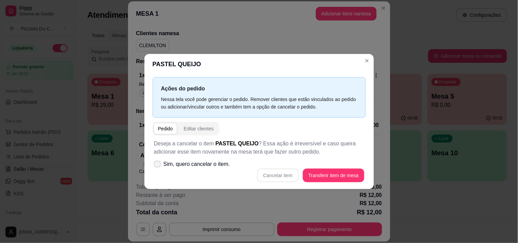
click at [192, 166] on span "Sim, quero cancelar o item." at bounding box center [197, 164] width 67 height 8
click at [158, 166] on input "Sim, quero cancelar o item." at bounding box center [156, 168] width 4 height 4
checkbox input "true"
click at [266, 173] on button "Cancelar item" at bounding box center [278, 175] width 41 height 13
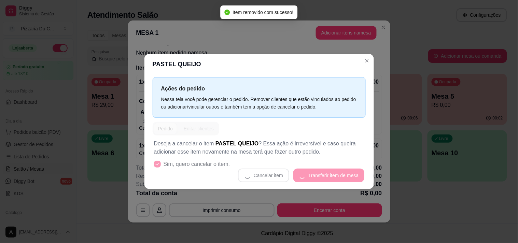
scroll to position [13, 0]
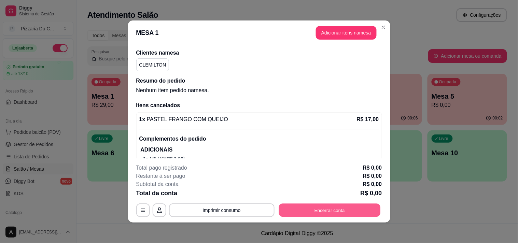
click at [333, 210] on button "Encerrar conta" at bounding box center [330, 210] width 102 height 13
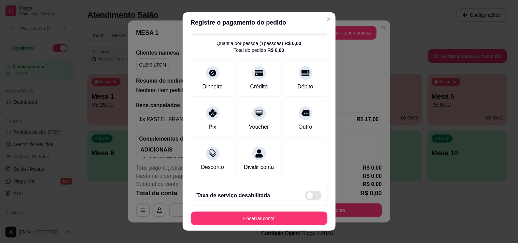
scroll to position [22, 0]
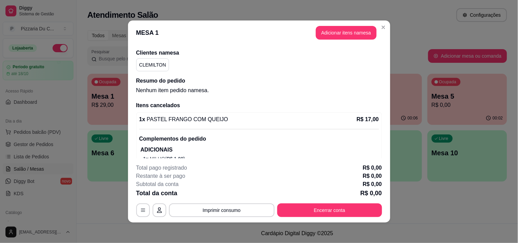
click at [325, 202] on div "Total pago registrado R$ 0,00 Restante à ser pago R$ 0,00 Subtotal da conta R$ …" at bounding box center [259, 190] width 246 height 53
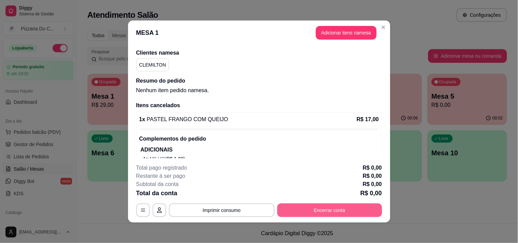
click at [323, 210] on button "Encerrar conta" at bounding box center [329, 211] width 105 height 14
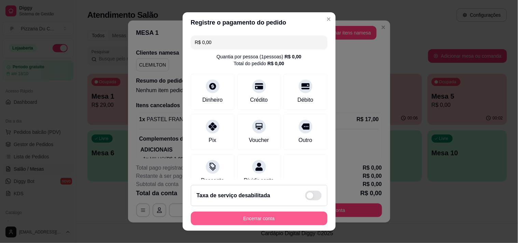
click at [292, 217] on button "Encerrar conta" at bounding box center [259, 219] width 137 height 14
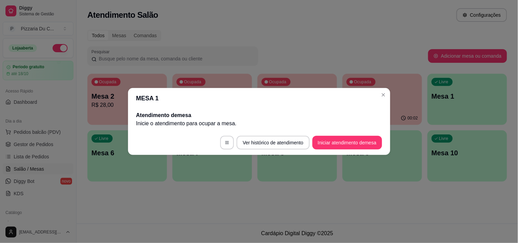
scroll to position [0, 0]
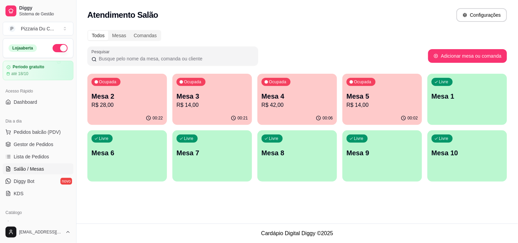
click at [145, 113] on div "00:22" at bounding box center [127, 118] width 80 height 13
click at [222, 87] on div "Ocupada Mesa 3 R$ 14,00" at bounding box center [213, 93] width 80 height 38
click at [309, 90] on div "Ocupada Mesa 4 R$ 42,00" at bounding box center [298, 93] width 80 height 38
click at [364, 86] on div "Ocupada" at bounding box center [361, 82] width 29 height 8
click at [38, 131] on span "Pedidos balcão (PDV)" at bounding box center [37, 132] width 47 height 7
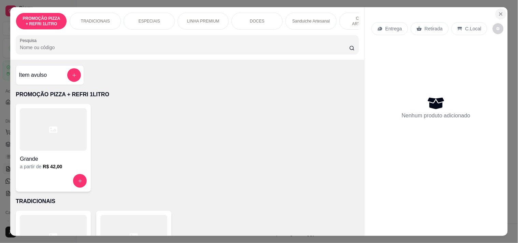
click at [502, 12] on button "Close" at bounding box center [501, 14] width 11 height 11
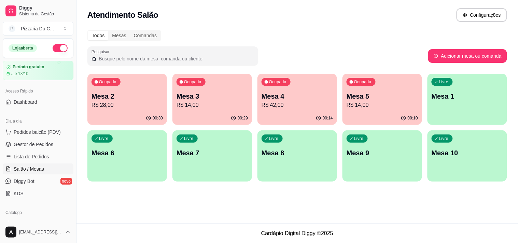
click at [317, 90] on div "Ocupada Mesa 4 R$ 42,00" at bounding box center [298, 93] width 80 height 38
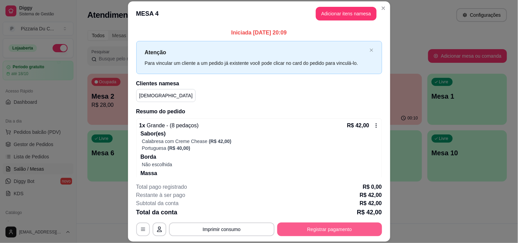
click at [345, 225] on button "Registrar pagamento" at bounding box center [329, 230] width 105 height 14
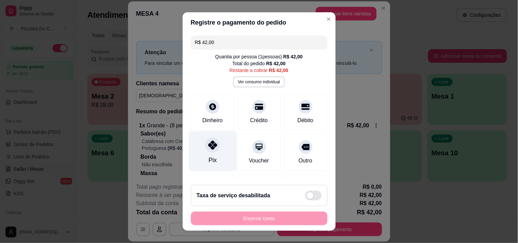
click at [210, 146] on icon at bounding box center [212, 145] width 9 height 9
click at [228, 210] on footer "Taxa de serviço desabilitada Encerrar conta" at bounding box center [259, 205] width 153 height 51
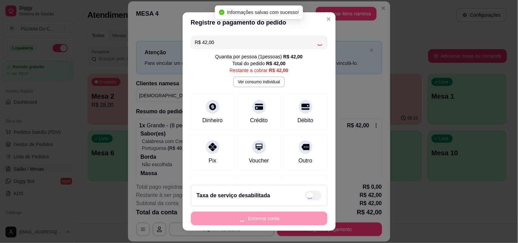
type input "R$ 0,00"
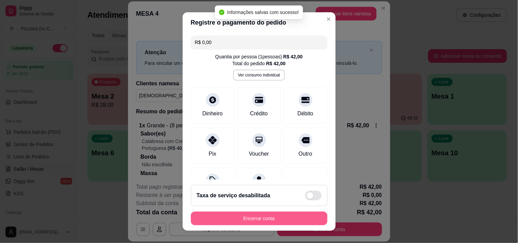
click at [228, 216] on button "Encerrar conta" at bounding box center [259, 219] width 137 height 14
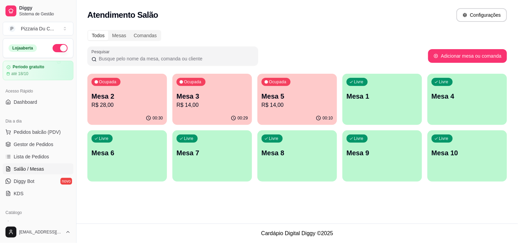
click at [226, 84] on div "Ocupada Mesa 3 R$ 14,00" at bounding box center [213, 93] width 80 height 38
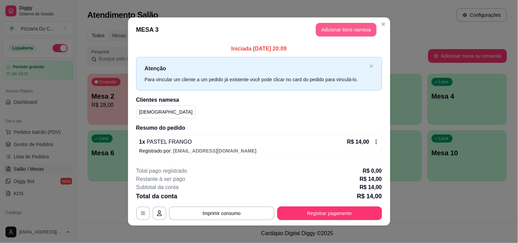
click at [316, 33] on button "Adicionar itens na mesa" at bounding box center [346, 30] width 61 height 14
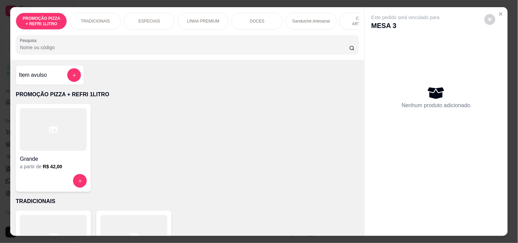
scroll to position [0, 247]
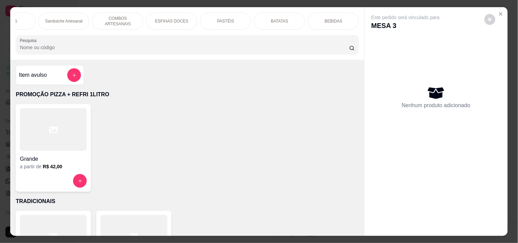
click at [233, 21] on div "PASTÉIS" at bounding box center [225, 21] width 51 height 17
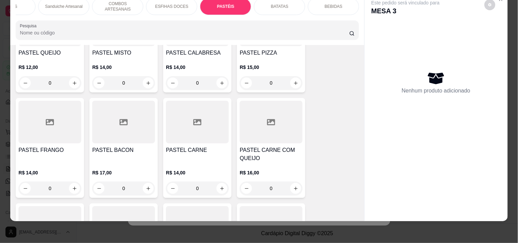
scroll to position [1364, 0]
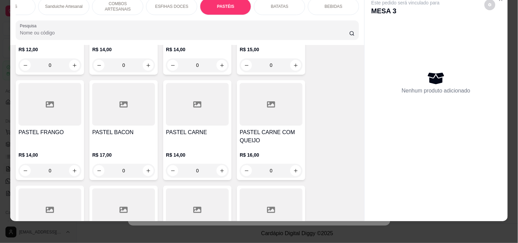
click at [71, 170] on div "0" at bounding box center [49, 171] width 63 height 14
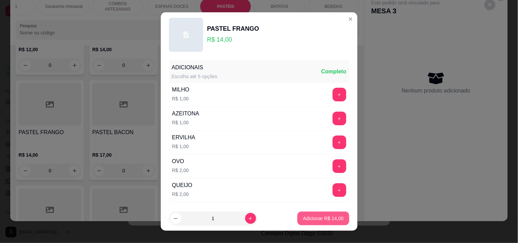
click at [310, 213] on button "Adicionar R$ 14,00" at bounding box center [324, 219] width 52 height 14
type input "1"
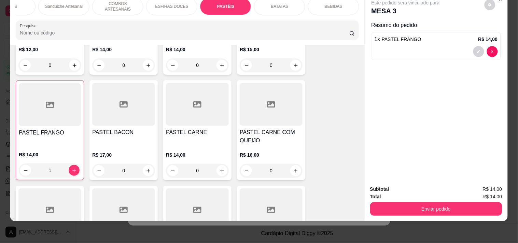
click at [332, 4] on p "BEBIDAS" at bounding box center [334, 6] width 18 height 5
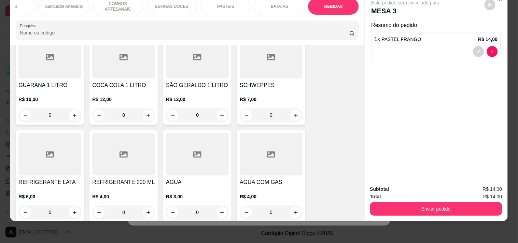
scroll to position [2295, 0]
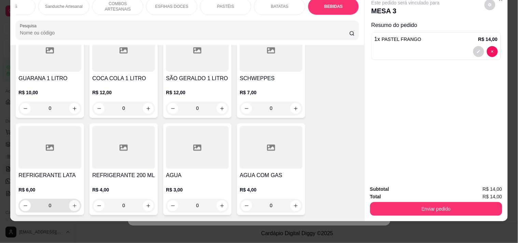
click at [72, 204] on icon "increase-product-quantity" at bounding box center [74, 206] width 5 height 5
type input "1"
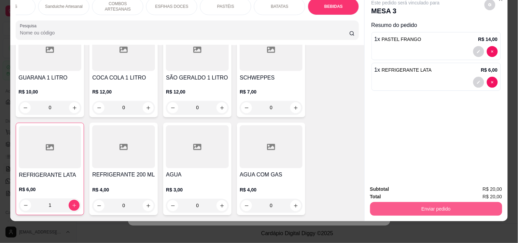
click at [383, 202] on button "Enviar pedido" at bounding box center [436, 209] width 132 height 14
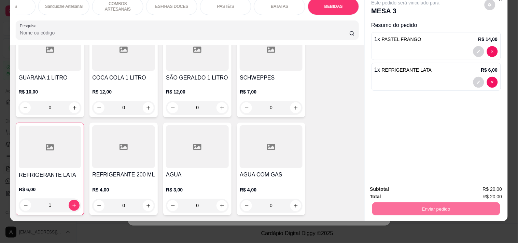
click at [490, 183] on button "Enviar pedido" at bounding box center [484, 186] width 39 height 13
